Goal: Obtain resource: Download file/media

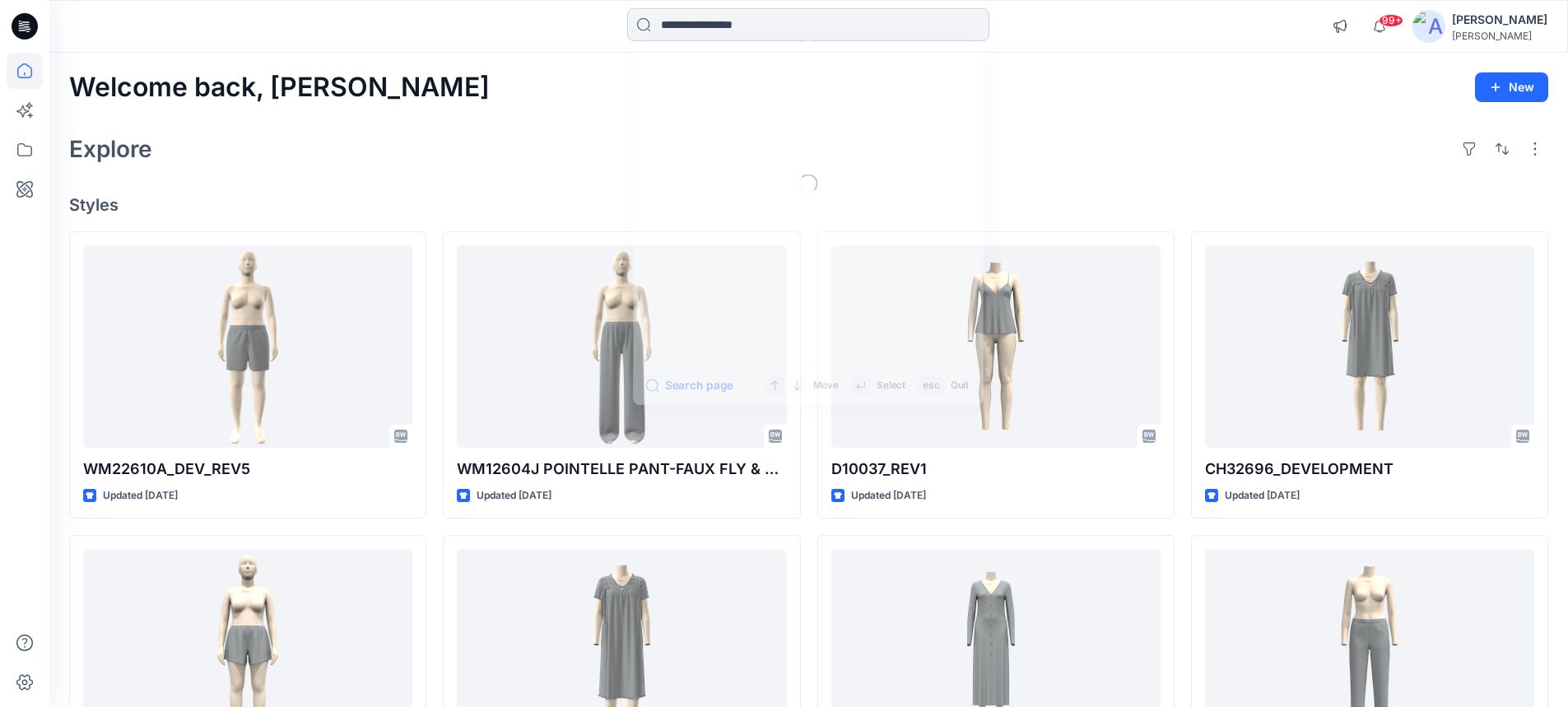
click at [704, 14] on input at bounding box center [808, 25] width 362 height 33
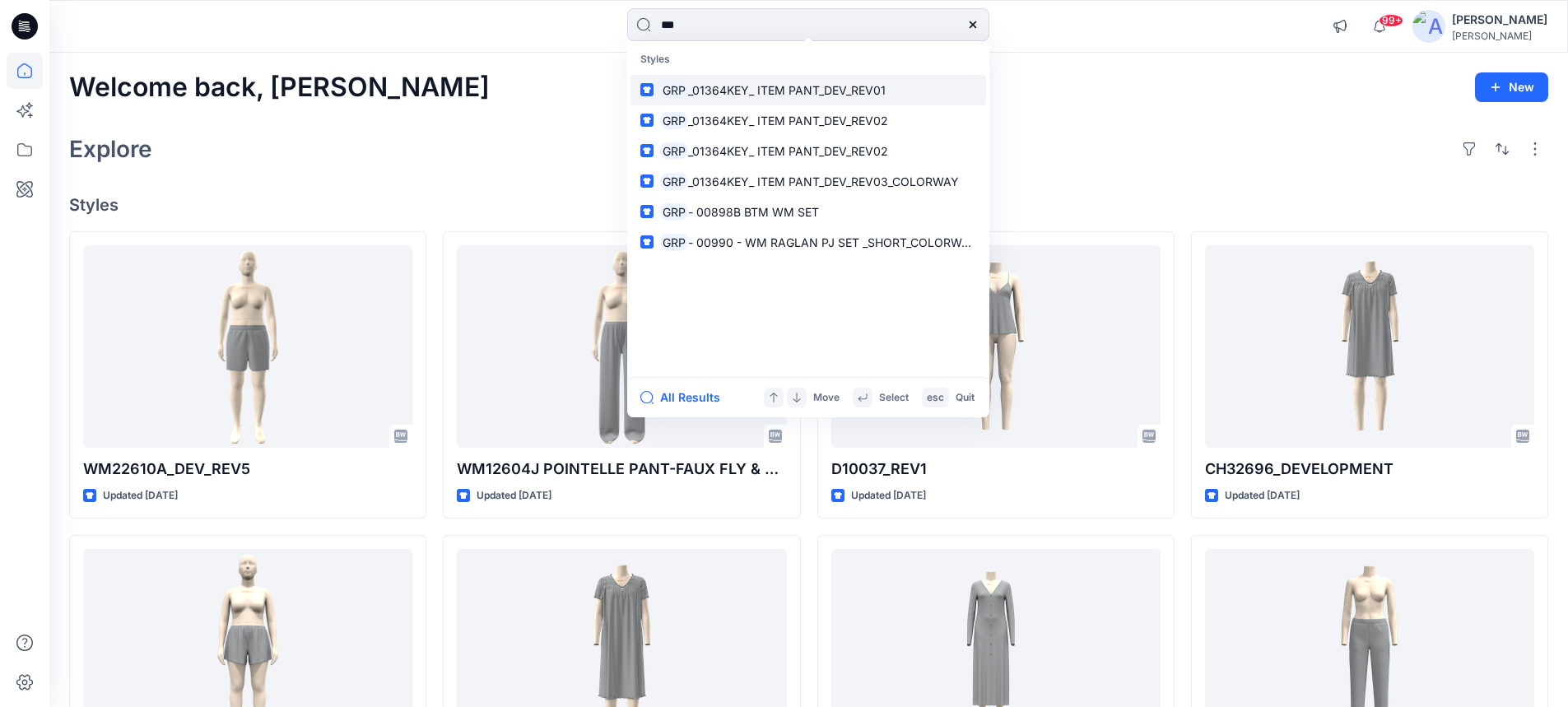
type input "***"
click at [735, 90] on span "_01364KEY_ ITEM PANT_DEV_REV01" at bounding box center [786, 90] width 197 height 14
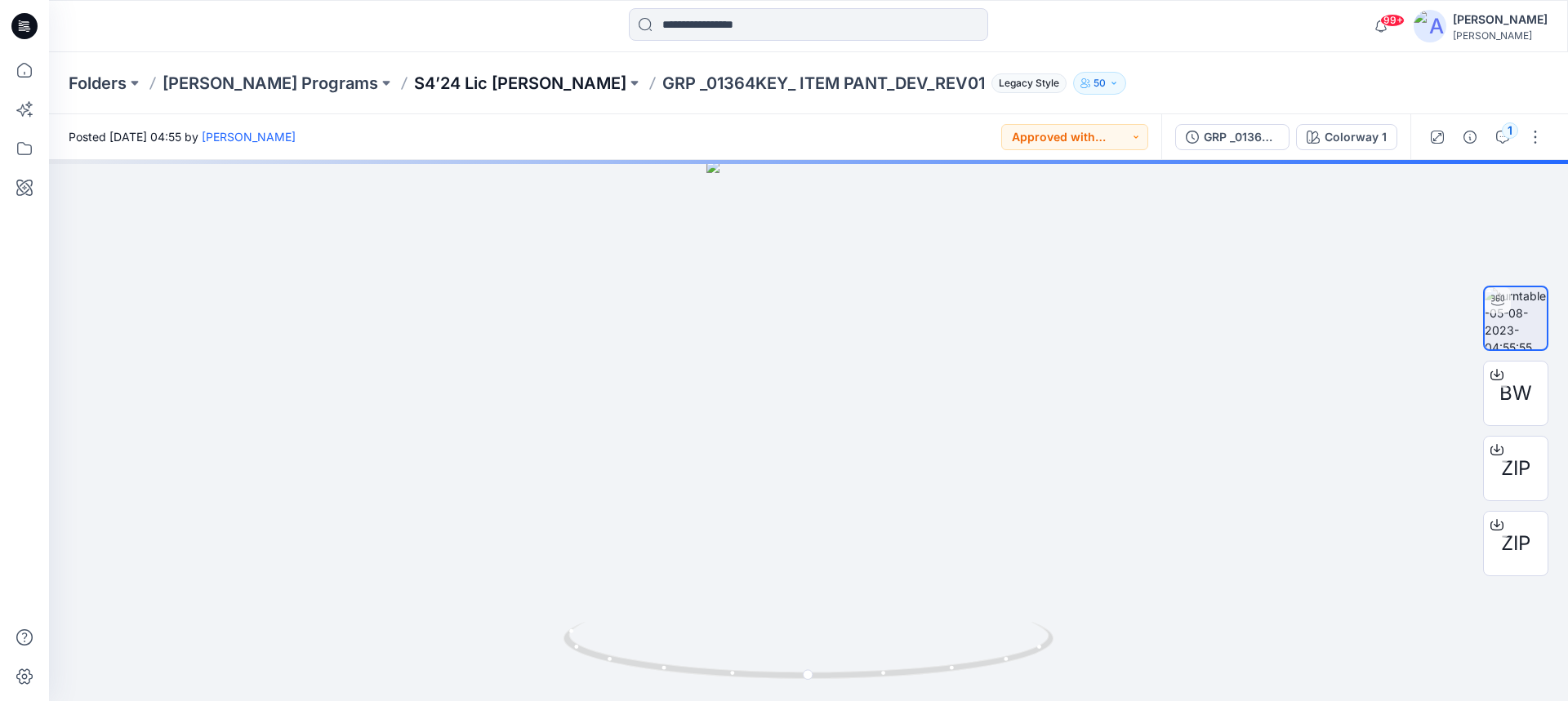
click at [414, 84] on p "S4’24 Lic KIP" at bounding box center [520, 83] width 212 height 23
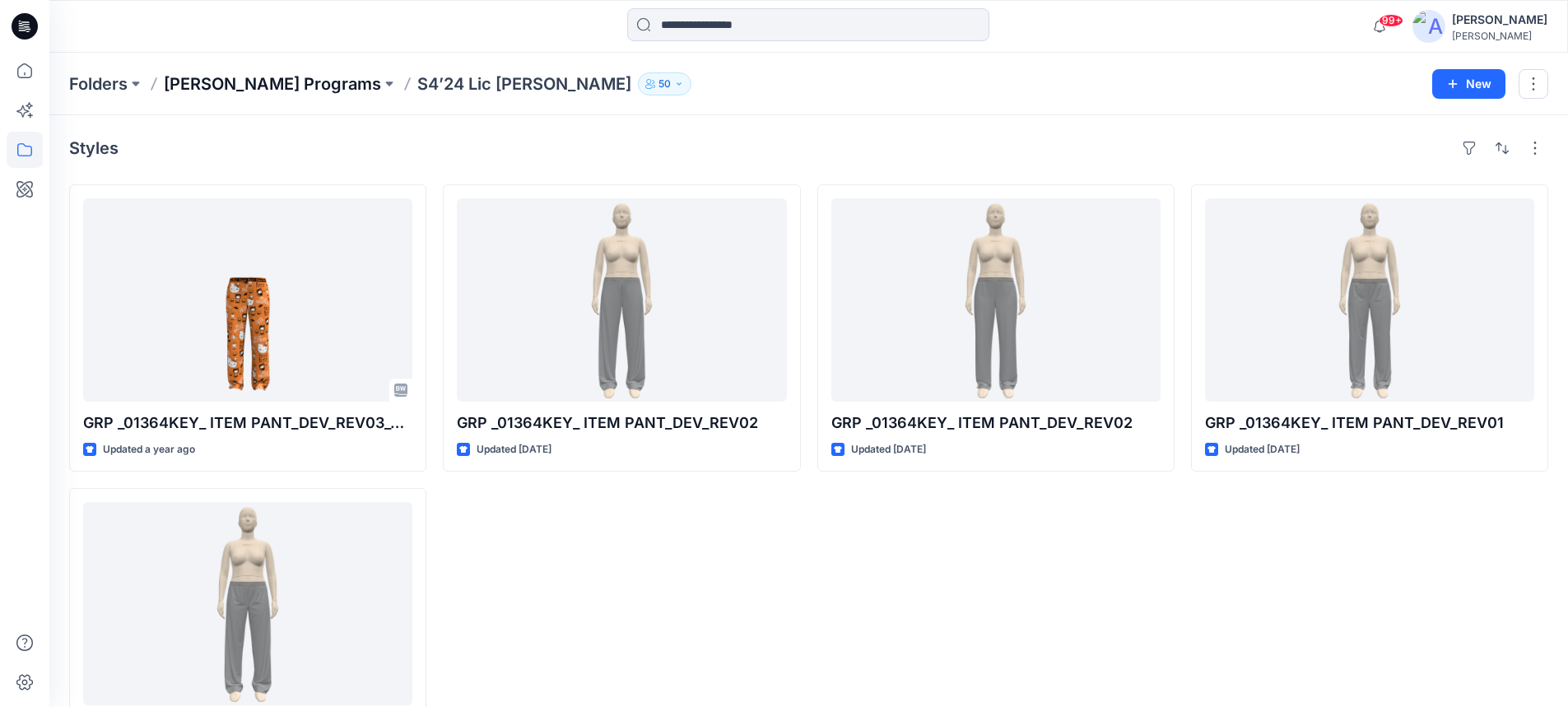
click at [308, 87] on p "Richard Leeds Programs" at bounding box center [272, 83] width 218 height 23
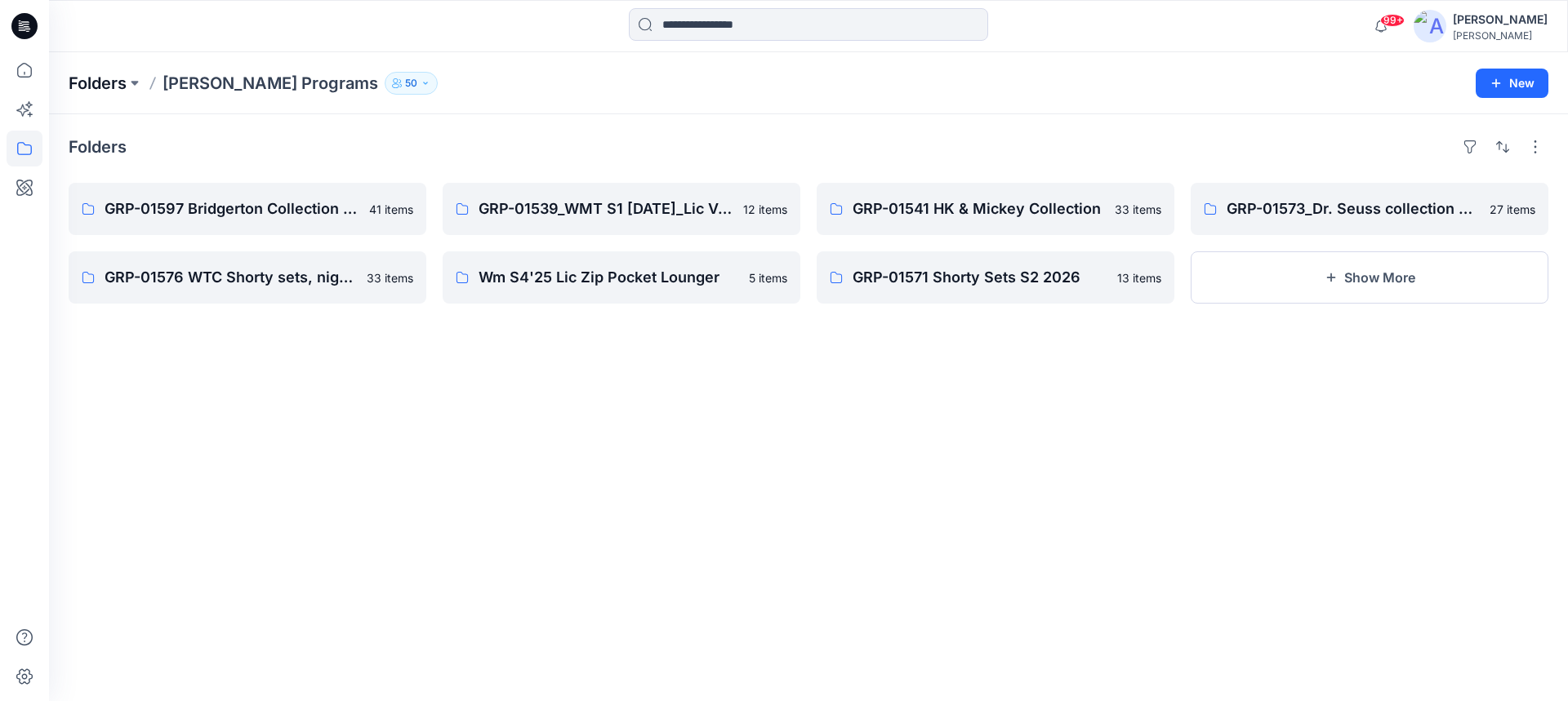
click at [108, 80] on p "Folders" at bounding box center [98, 83] width 58 height 23
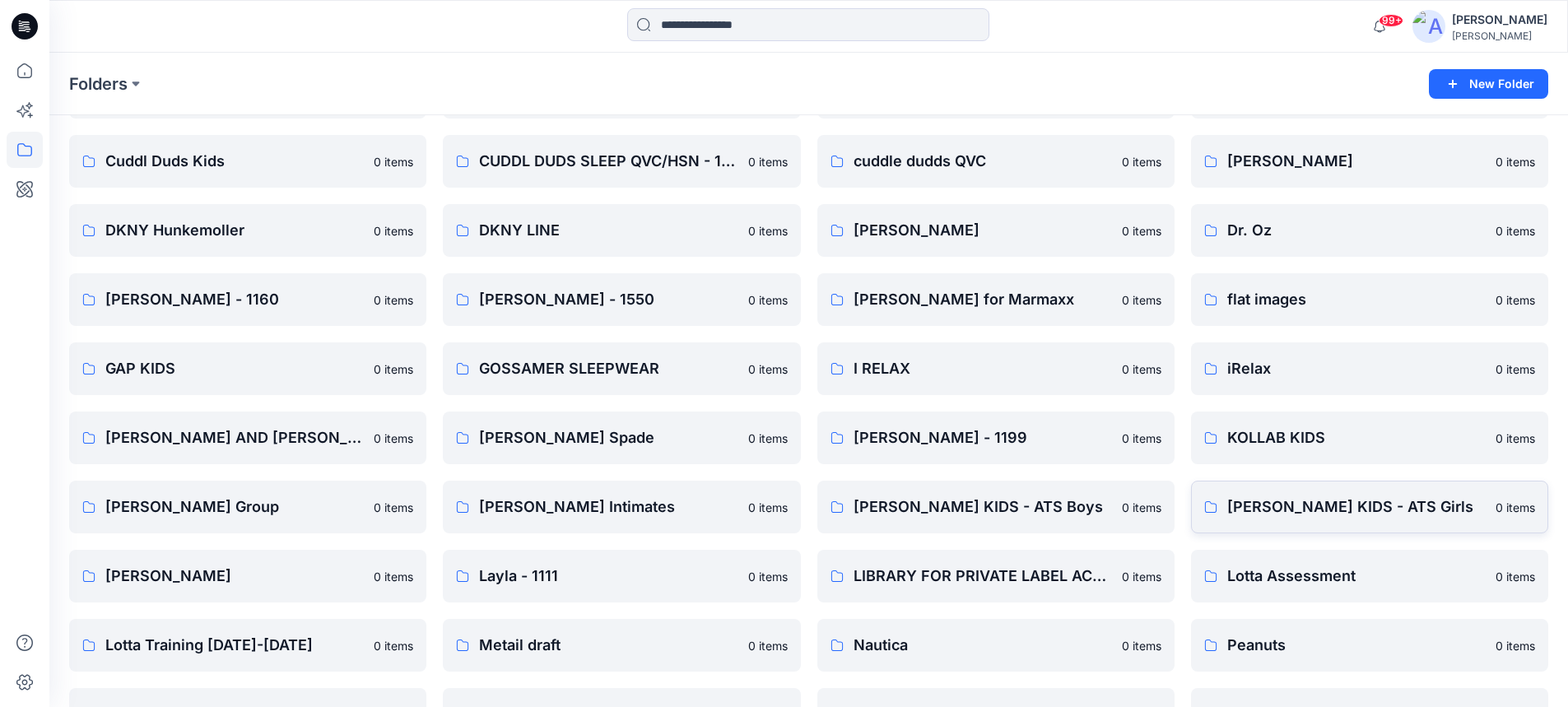
scroll to position [1235, 0]
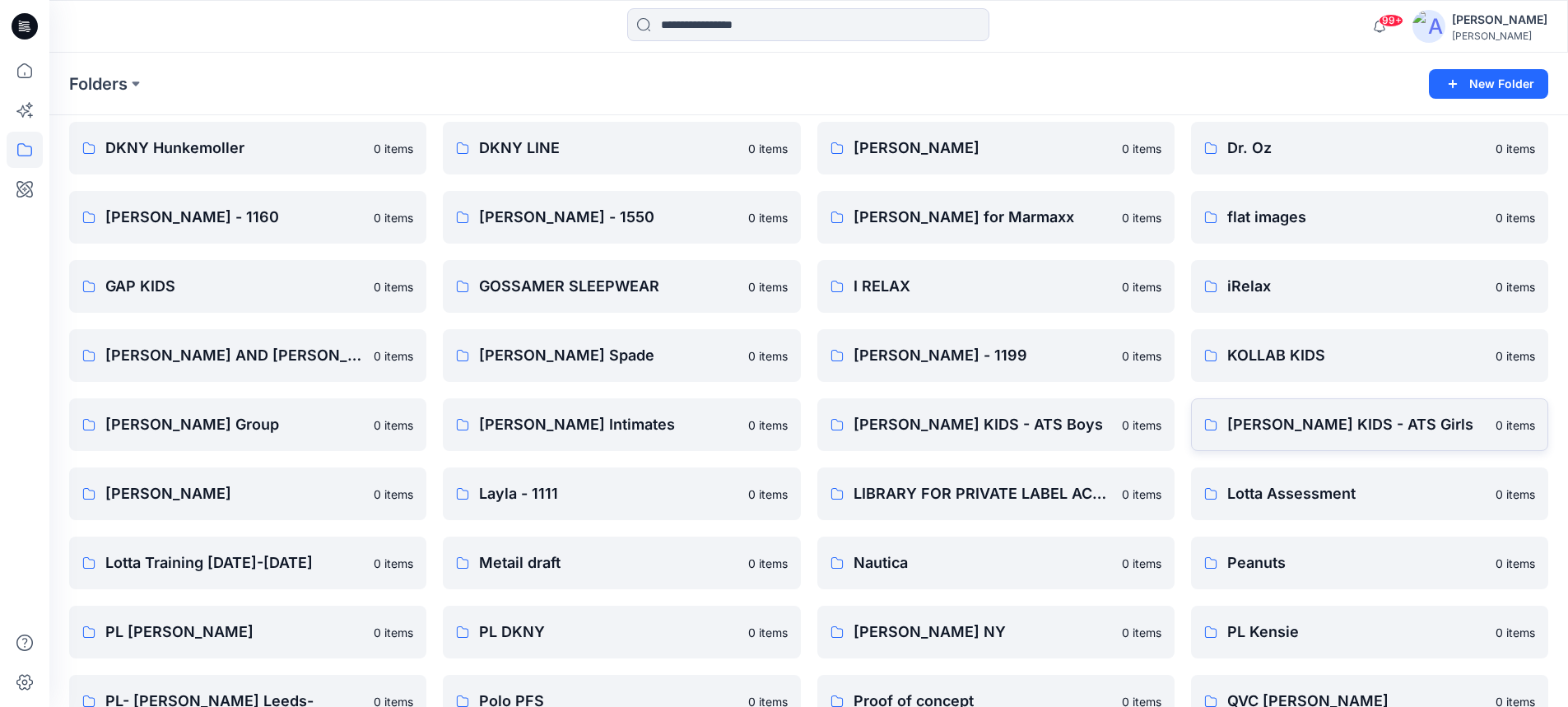
click at [1284, 427] on p "KOMAR KIDS - ATS Girls" at bounding box center [1356, 424] width 259 height 23
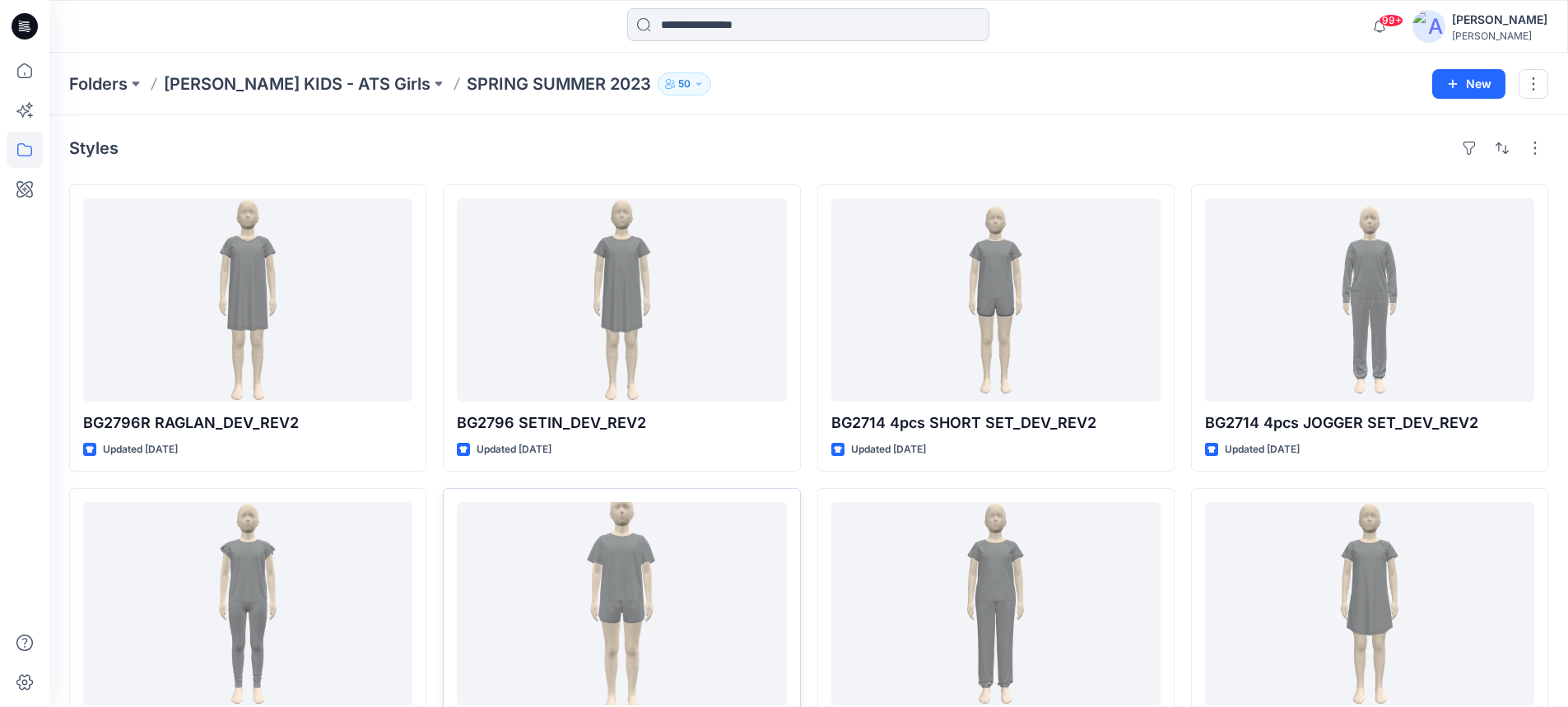
click at [676, 21] on input at bounding box center [808, 25] width 362 height 33
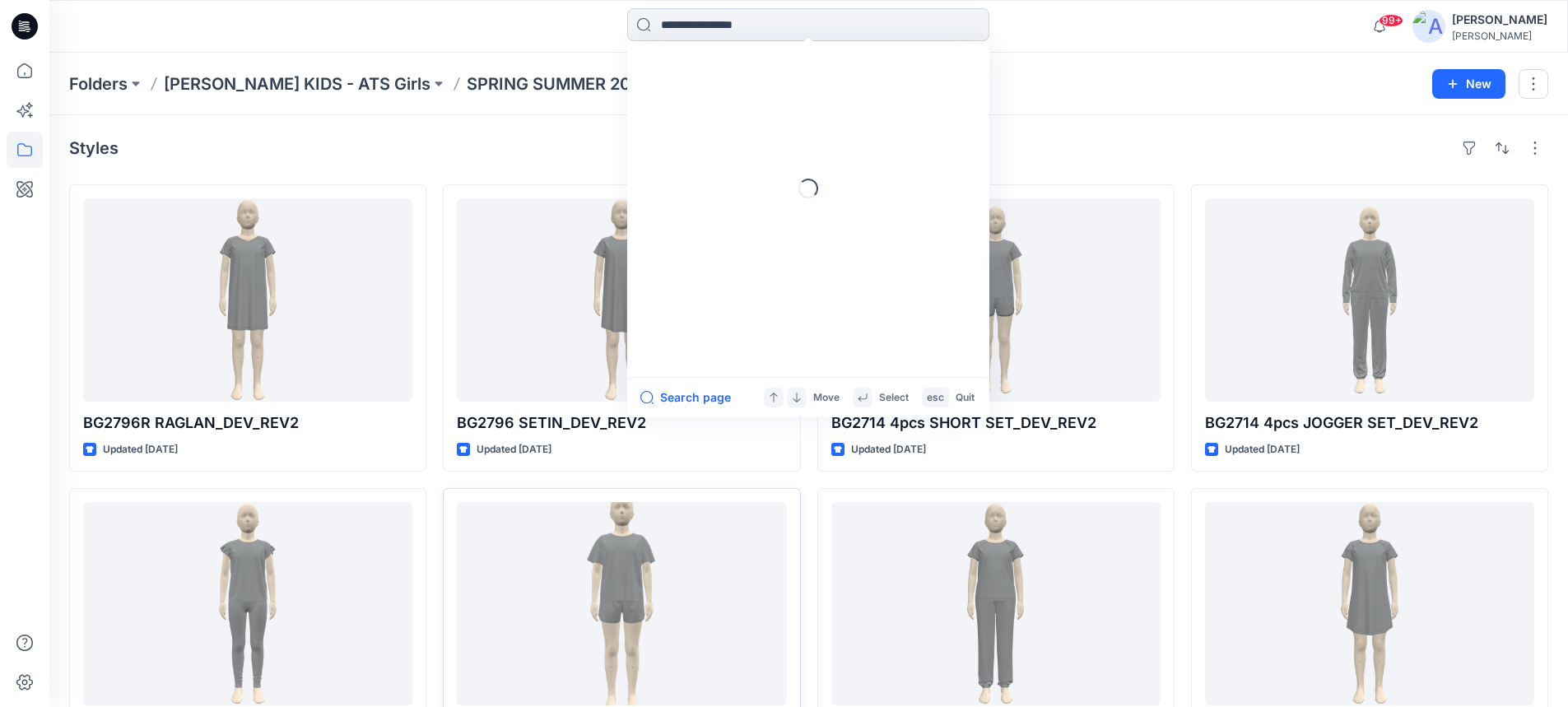
paste input "*********"
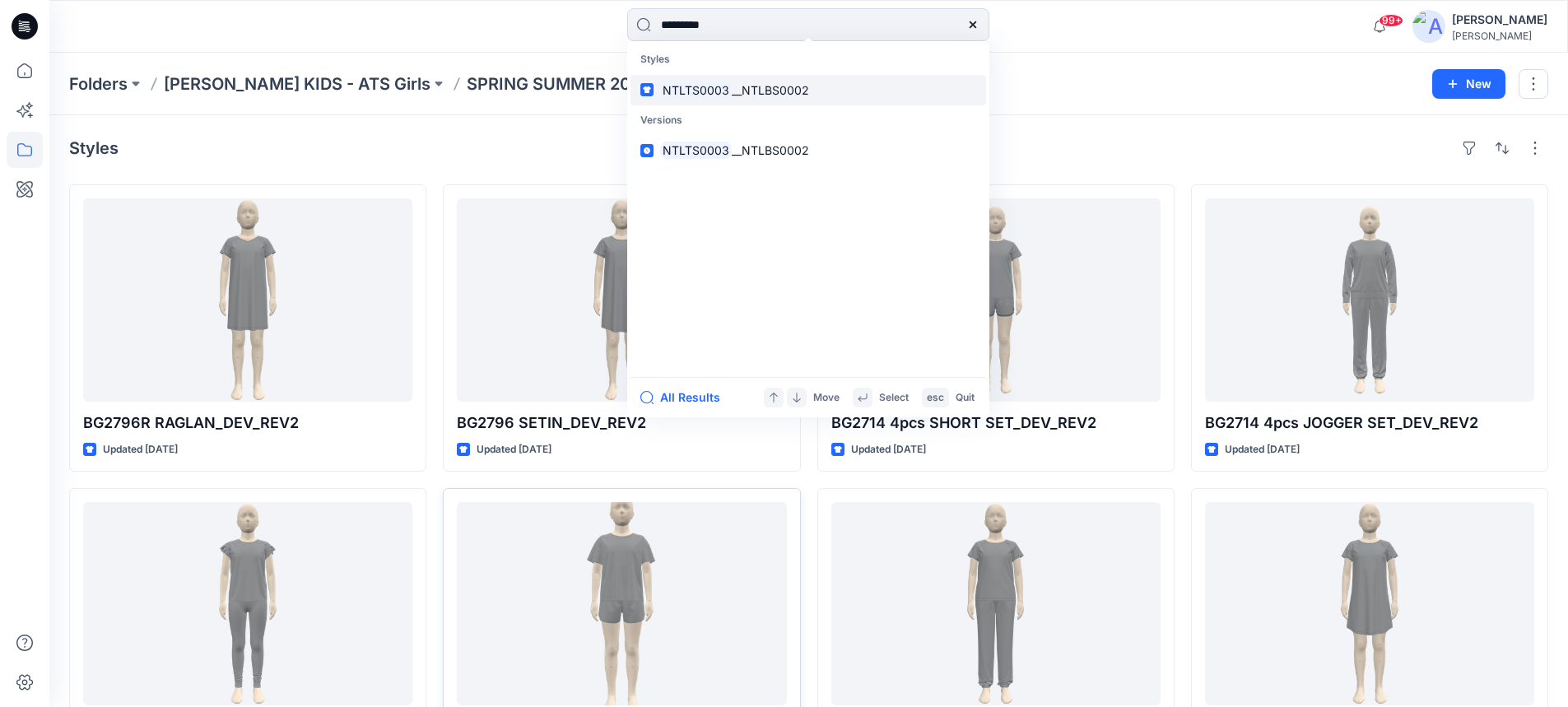
type input "*********"
click at [687, 84] on mark "NTLTS0003" at bounding box center [696, 90] width 71 height 19
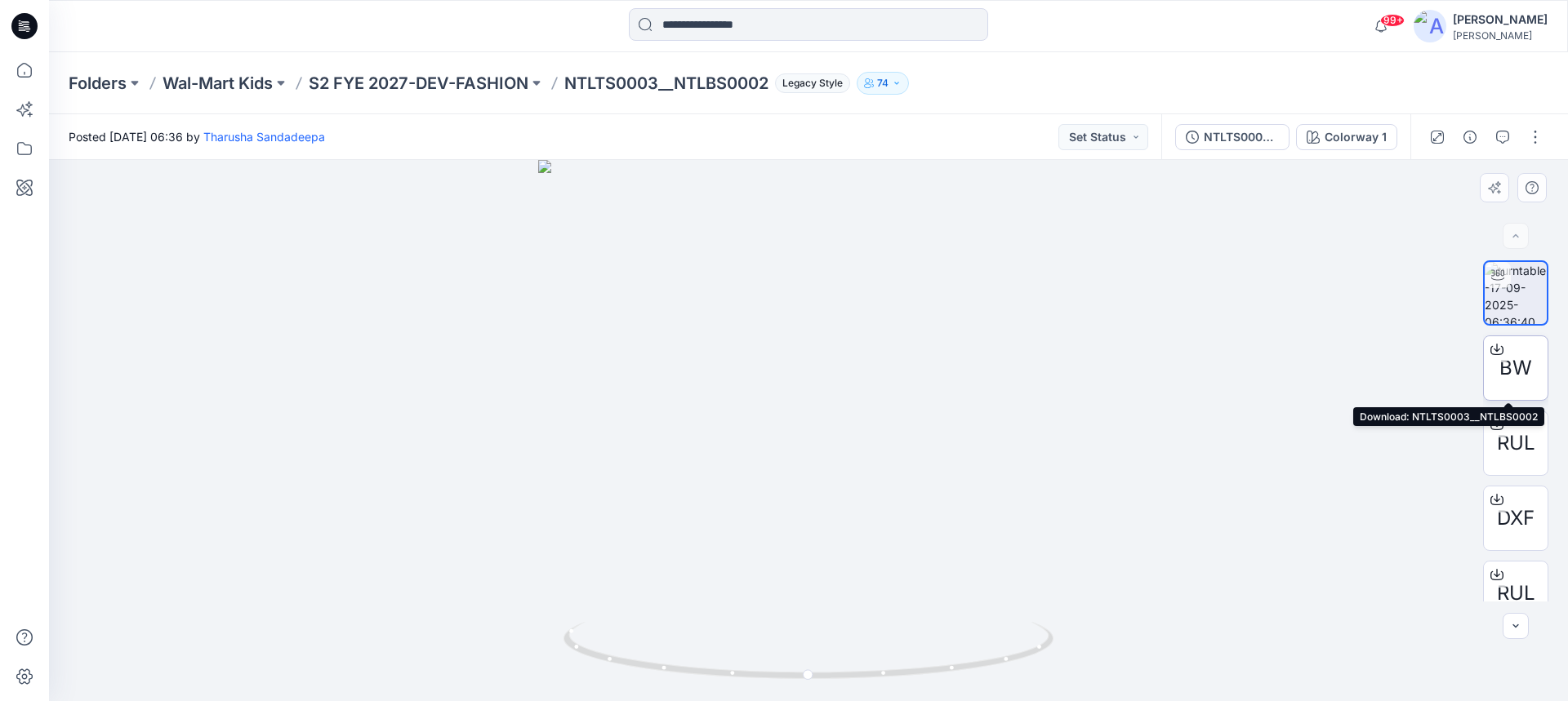
click at [1494, 350] on icon at bounding box center [1496, 346] width 6 height 8
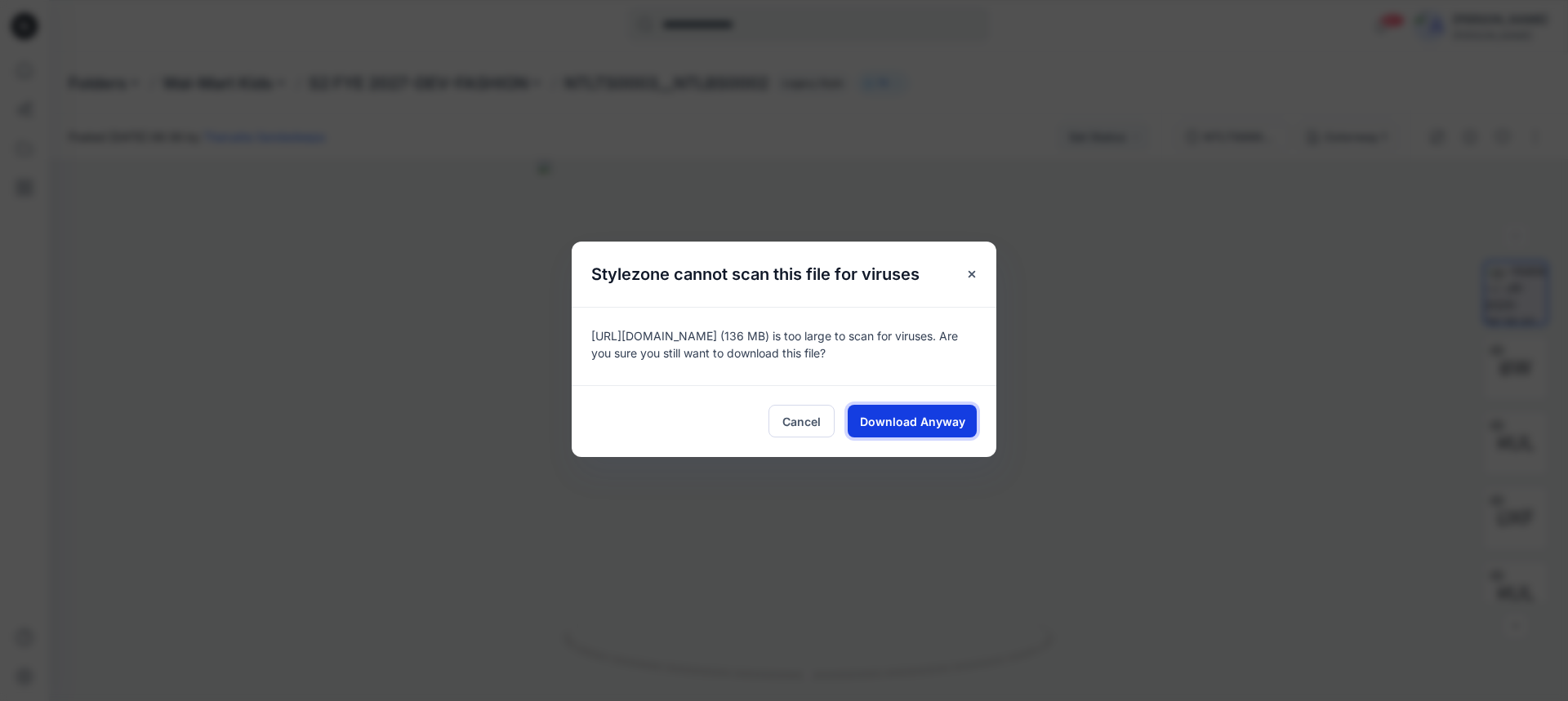
click at [920, 423] on span "Download Anyway" at bounding box center [913, 421] width 105 height 17
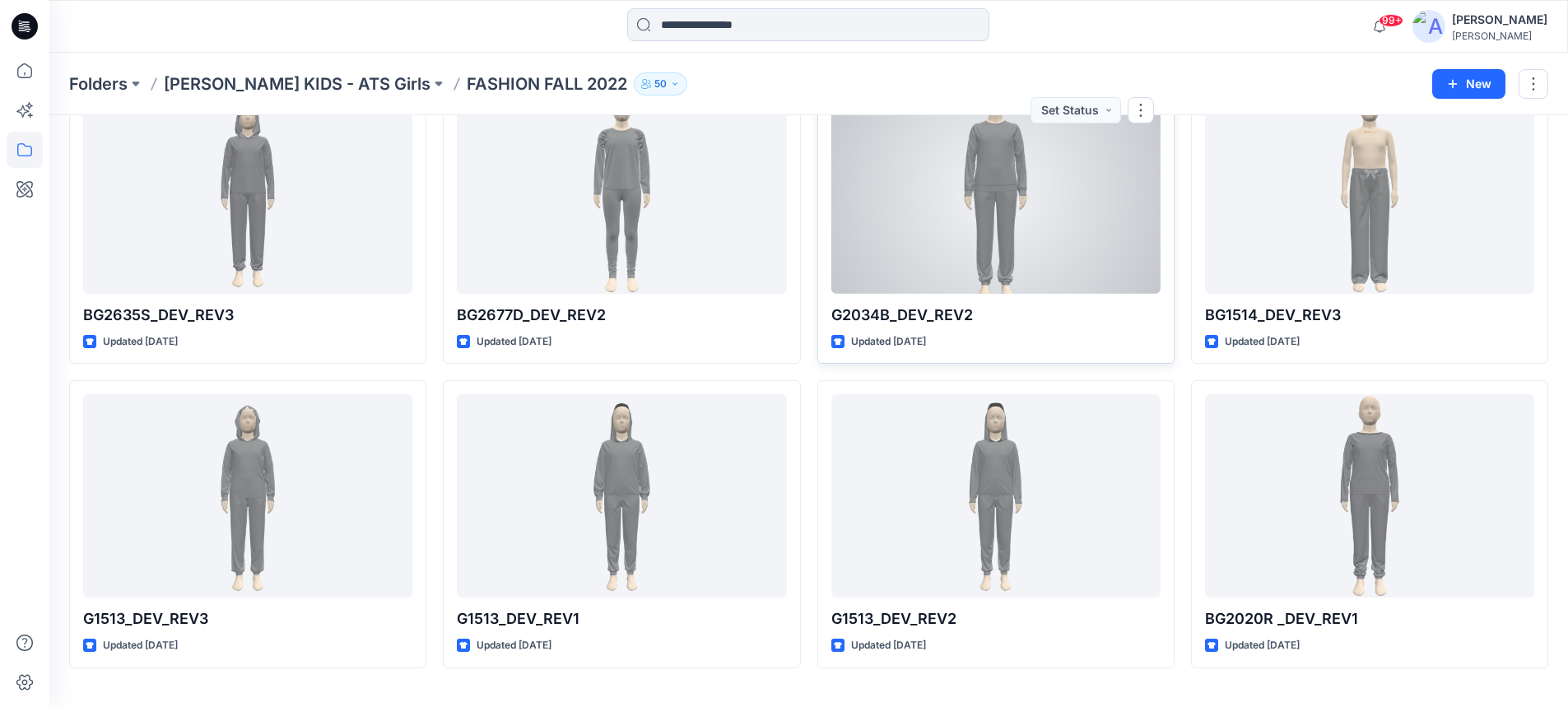
scroll to position [452, 0]
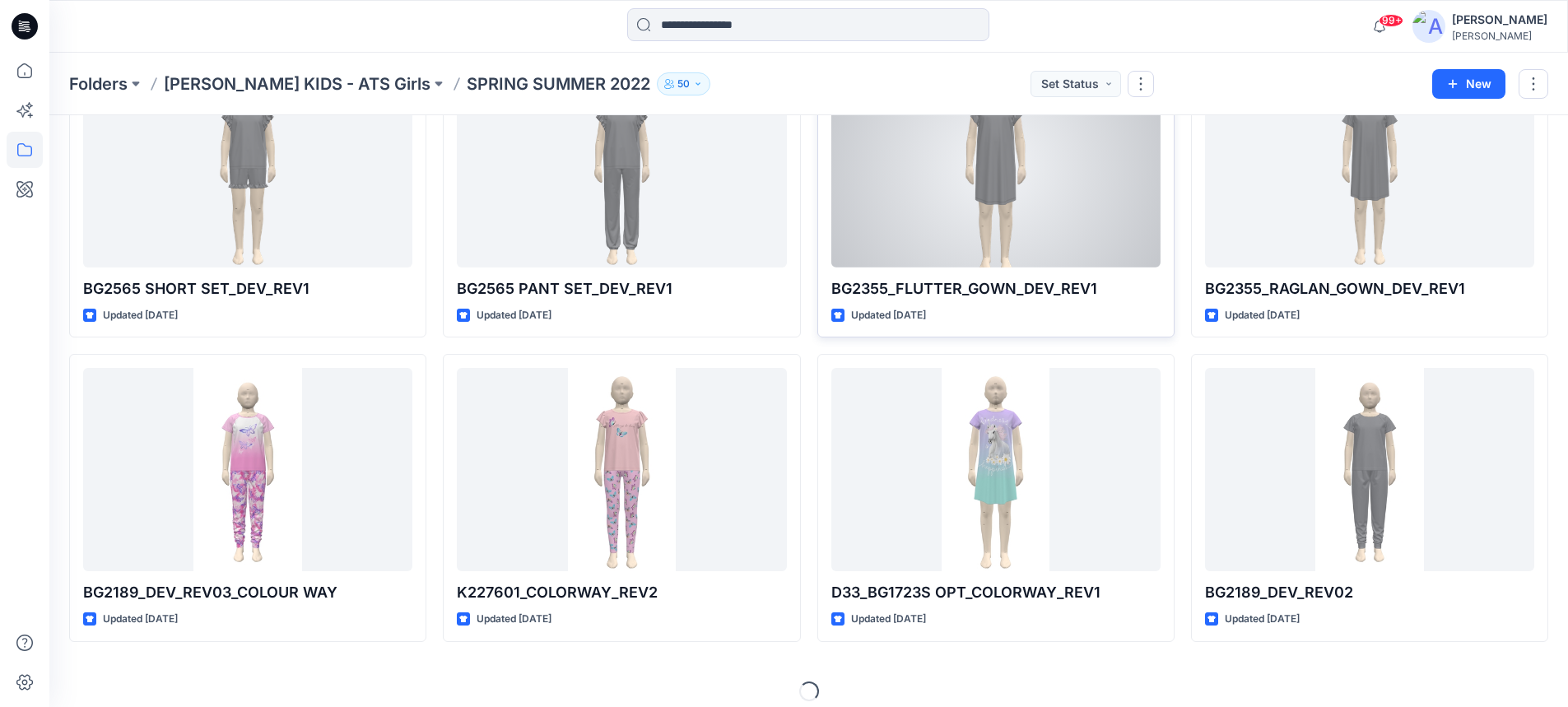
scroll to position [452, 0]
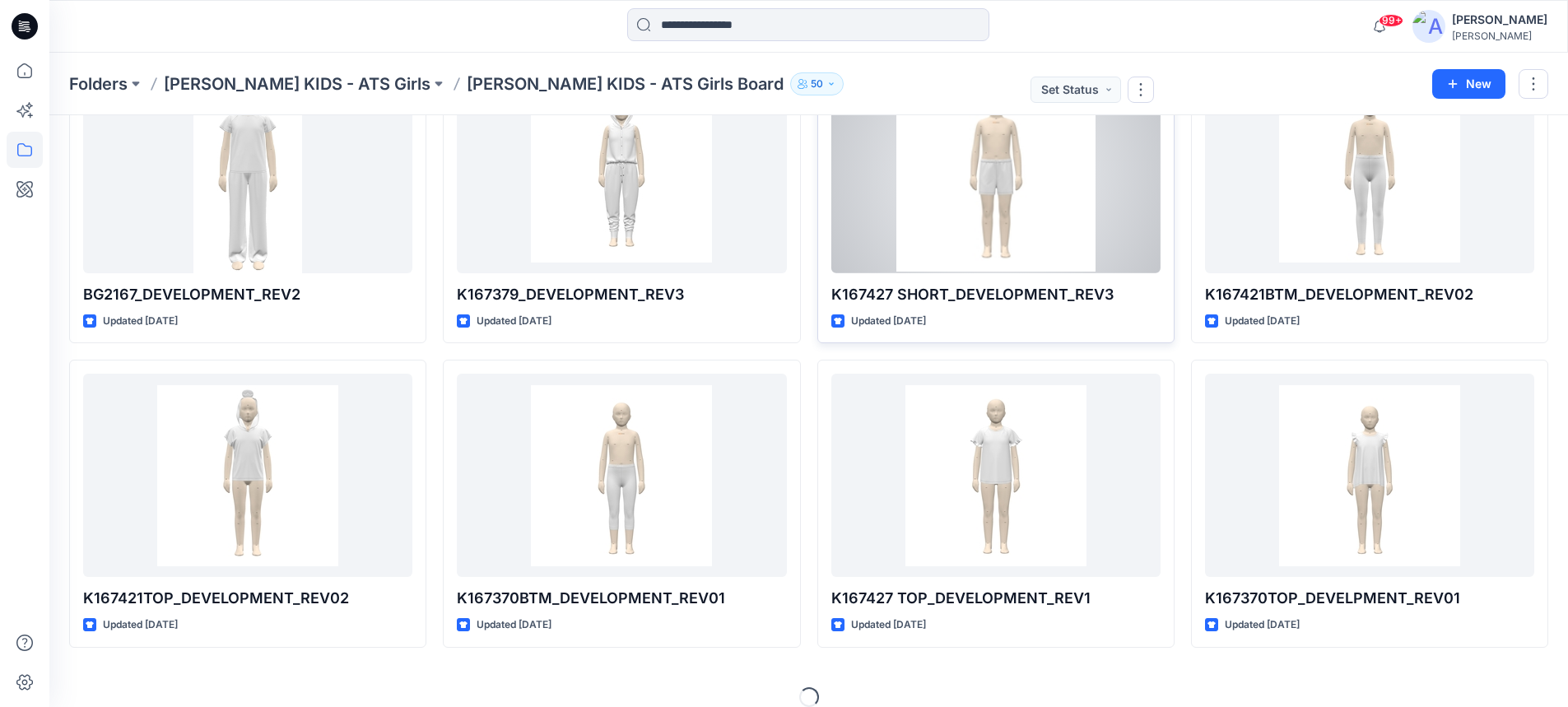
scroll to position [452, 0]
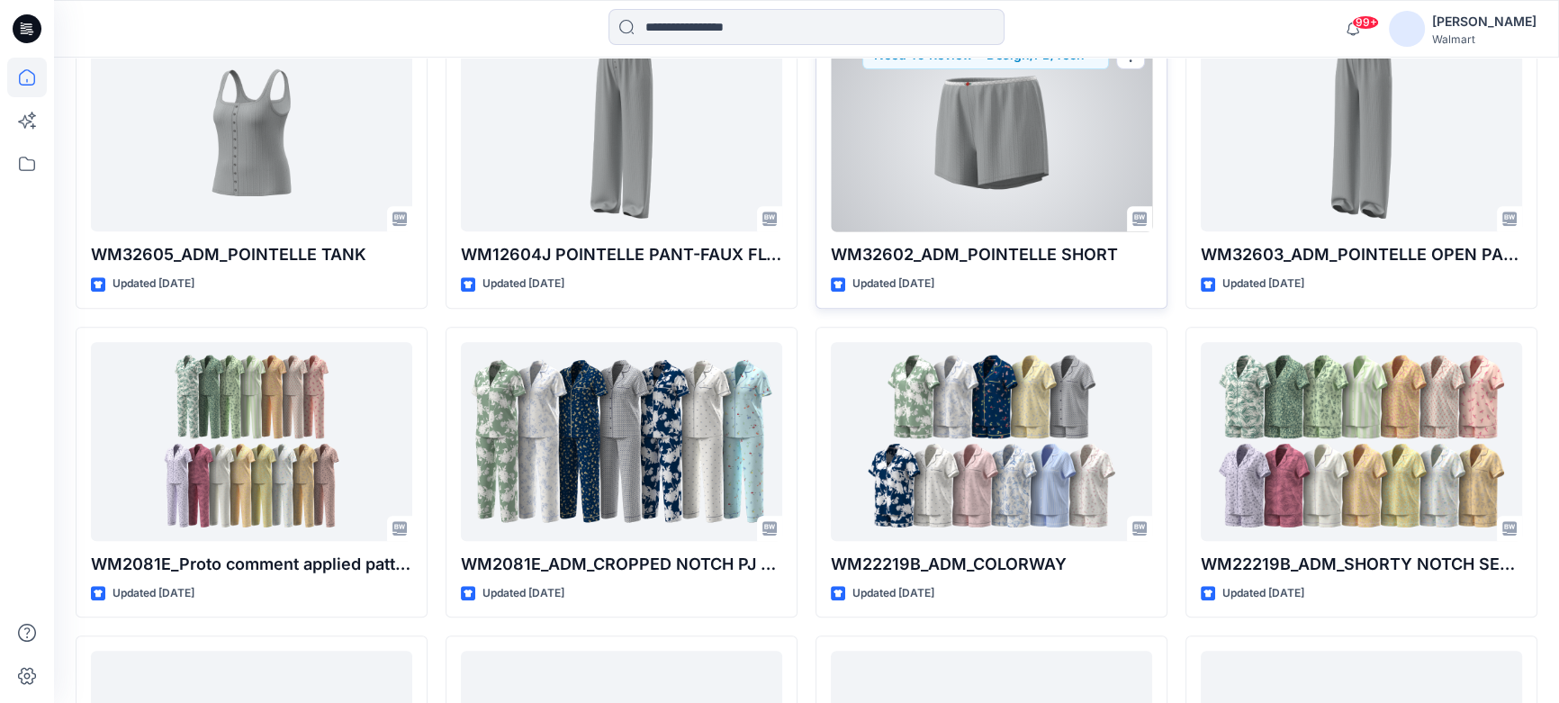
scroll to position [478, 0]
